Goal: Task Accomplishment & Management: Use online tool/utility

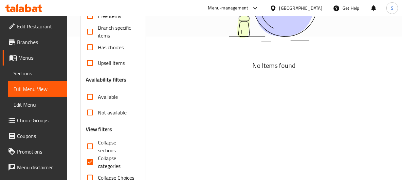
scroll to position [163, 0]
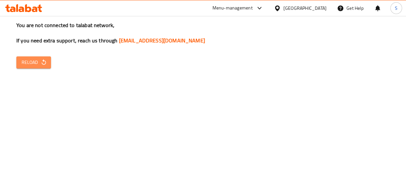
click at [38, 65] on span "Reload" at bounding box center [34, 63] width 24 height 8
